Goal: Task Accomplishment & Management: Complete application form

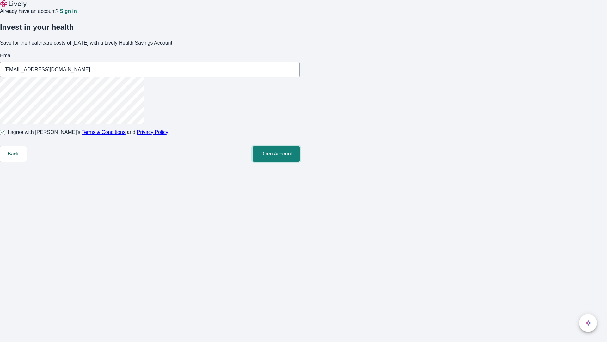
click at [300, 161] on button "Open Account" at bounding box center [276, 153] width 47 height 15
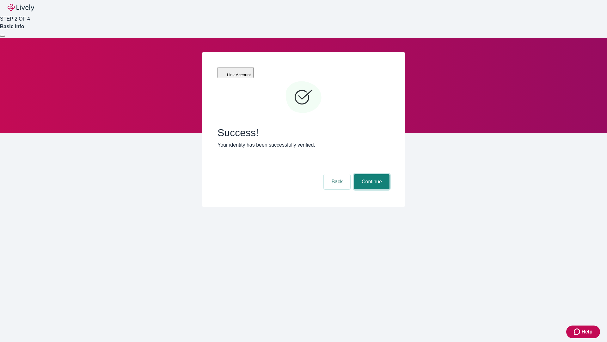
click at [371, 174] on button "Continue" at bounding box center [371, 181] width 35 height 15
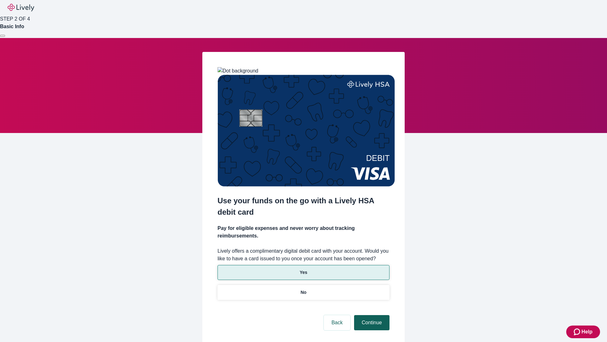
click at [303, 269] on p "Yes" at bounding box center [304, 272] width 8 height 7
click at [371, 315] on button "Continue" at bounding box center [371, 322] width 35 height 15
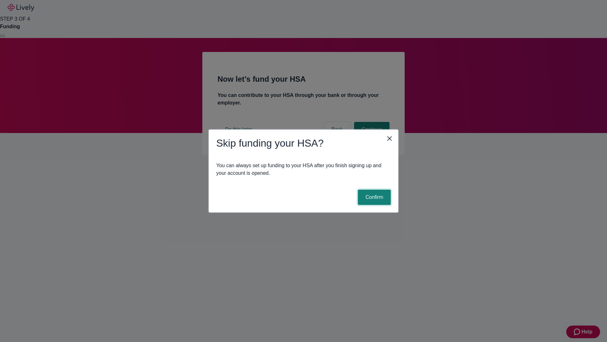
click at [374, 197] on button "Confirm" at bounding box center [374, 196] width 33 height 15
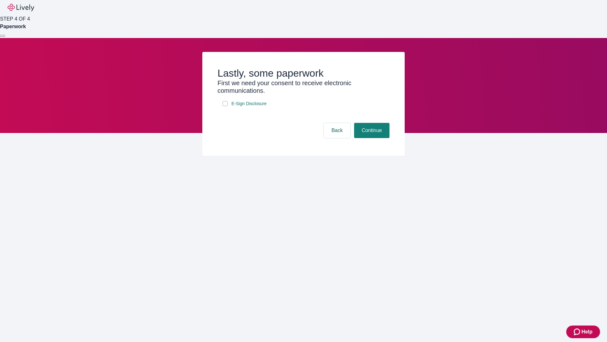
click at [225, 106] on input "E-Sign Disclosure" at bounding box center [225, 103] width 5 height 5
checkbox input "true"
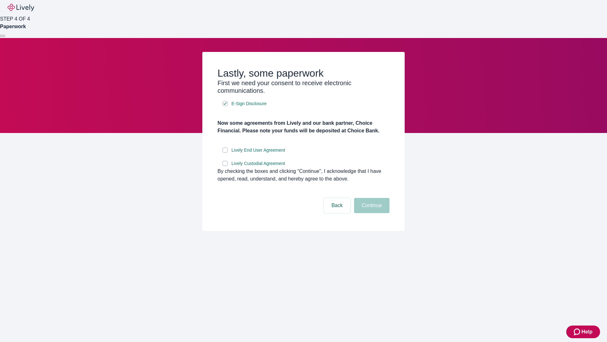
click at [225, 152] on input "Lively End User Agreement" at bounding box center [225, 149] width 5 height 5
checkbox input "true"
click at [225, 166] on input "Lively Custodial Agreement" at bounding box center [225, 163] width 5 height 5
checkbox input "true"
click at [371, 213] on button "Continue" at bounding box center [371, 205] width 35 height 15
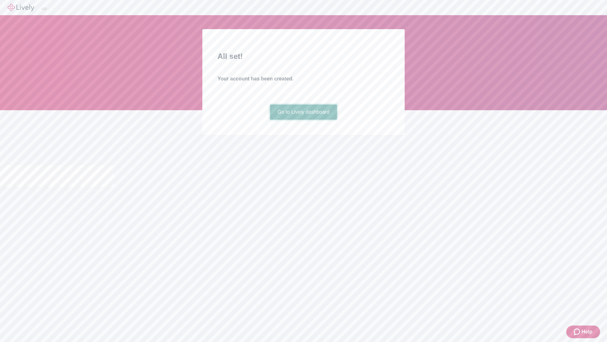
click at [303, 120] on link "Go to Lively dashboard" at bounding box center [303, 111] width 67 height 15
